Goal: Information Seeking & Learning: Learn about a topic

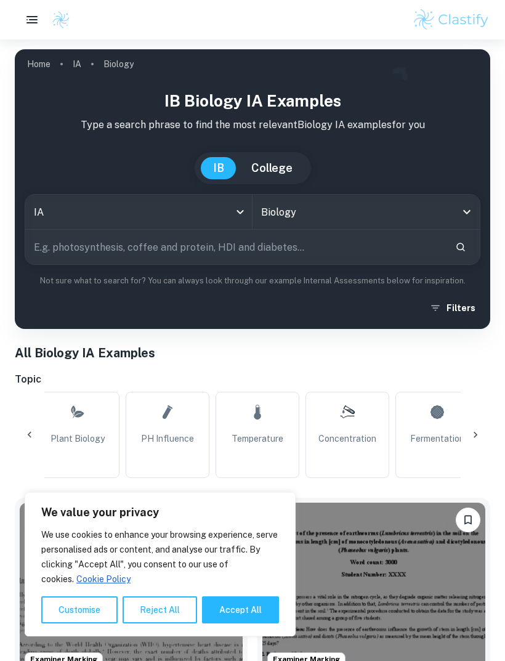
scroll to position [0, 95]
click at [225, 597] on button "Accept All" at bounding box center [240, 609] width 77 height 27
checkbox input "true"
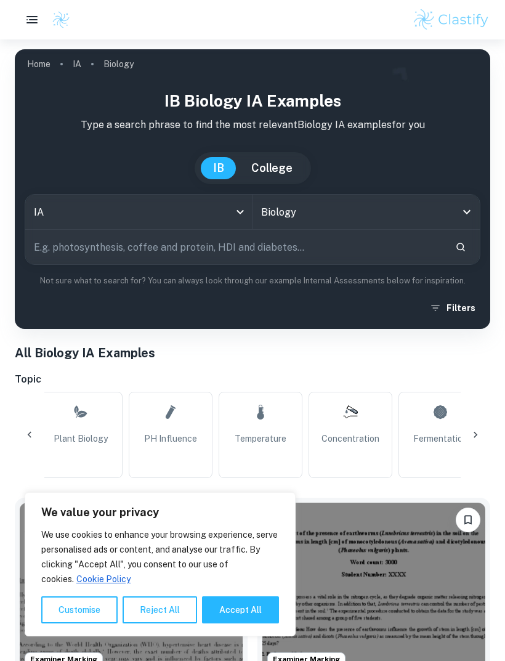
checkbox input "true"
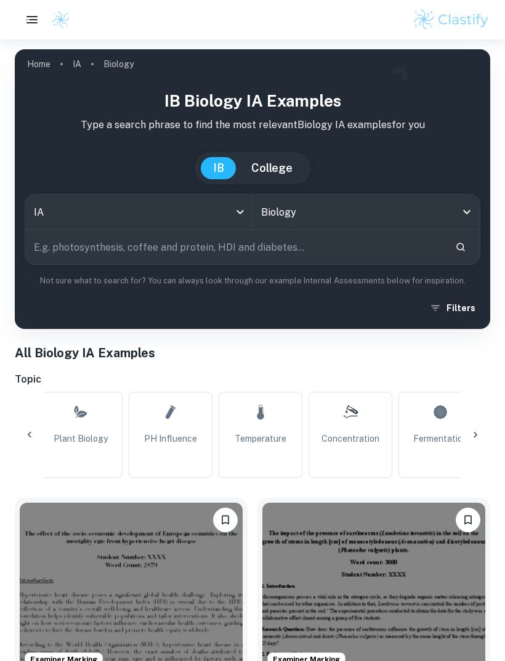
scroll to position [0, 159]
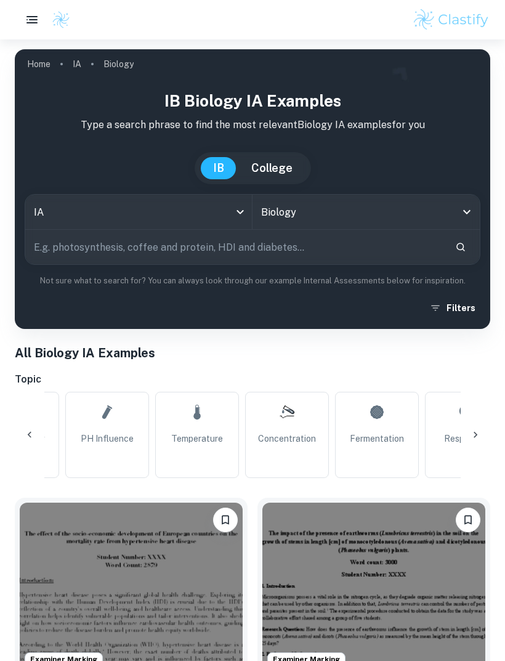
click at [196, 431] on link "Temperature" at bounding box center [197, 435] width 84 height 86
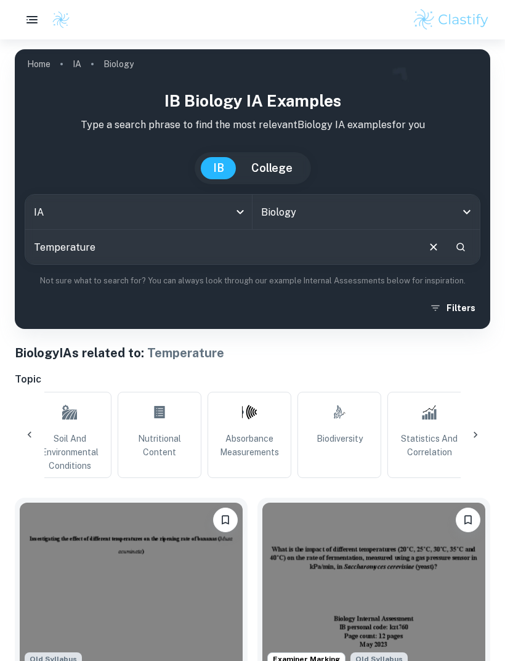
scroll to position [0, 1124]
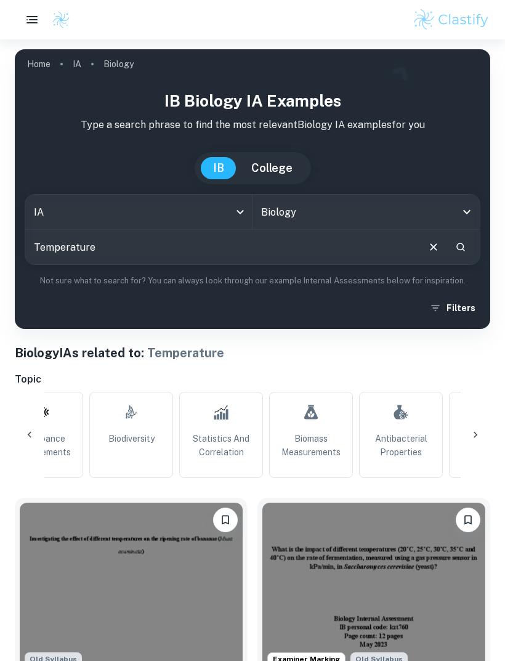
click at [284, 472] on link "Biomass Measurements" at bounding box center [311, 435] width 84 height 86
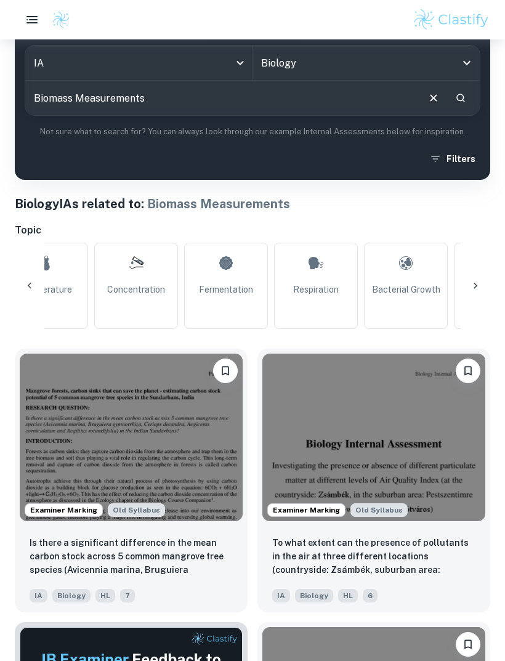
scroll to position [0, 296]
click at [151, 280] on link "Concentration" at bounding box center [150, 286] width 84 height 86
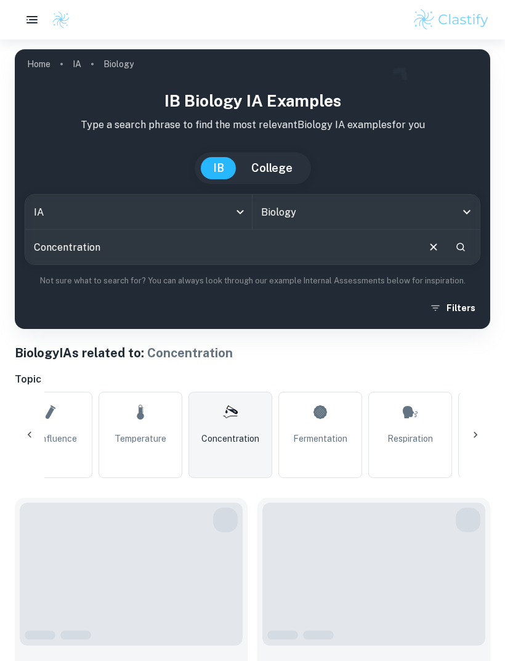
scroll to position [0, 211]
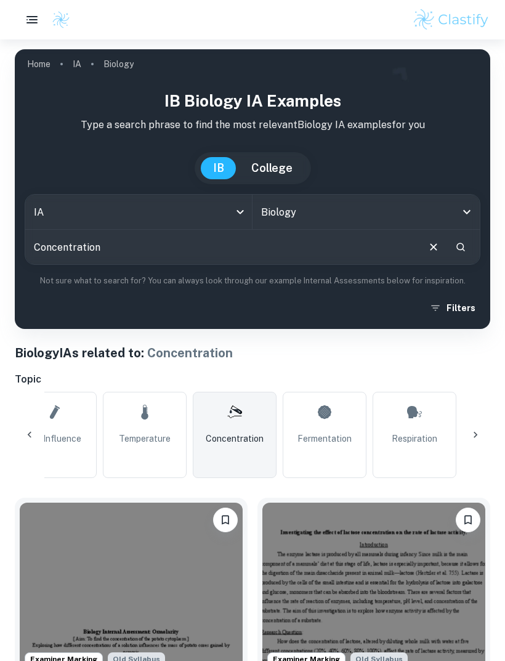
click at [77, 436] on span "pH Influence" at bounding box center [54, 439] width 53 height 14
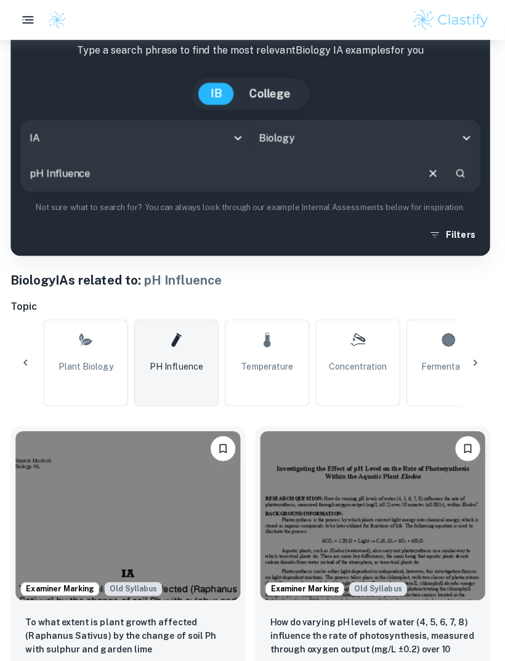
scroll to position [0, 89]
click at [284, 368] on span "Temperature" at bounding box center [267, 363] width 52 height 14
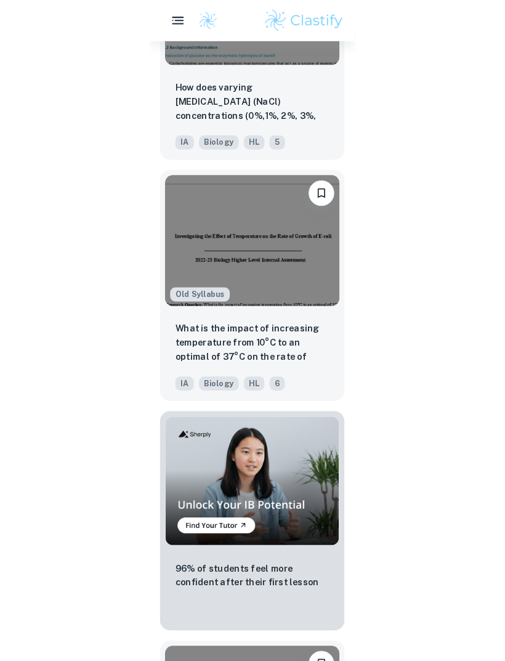
scroll to position [887, 0]
